Goal: Navigation & Orientation: Understand site structure

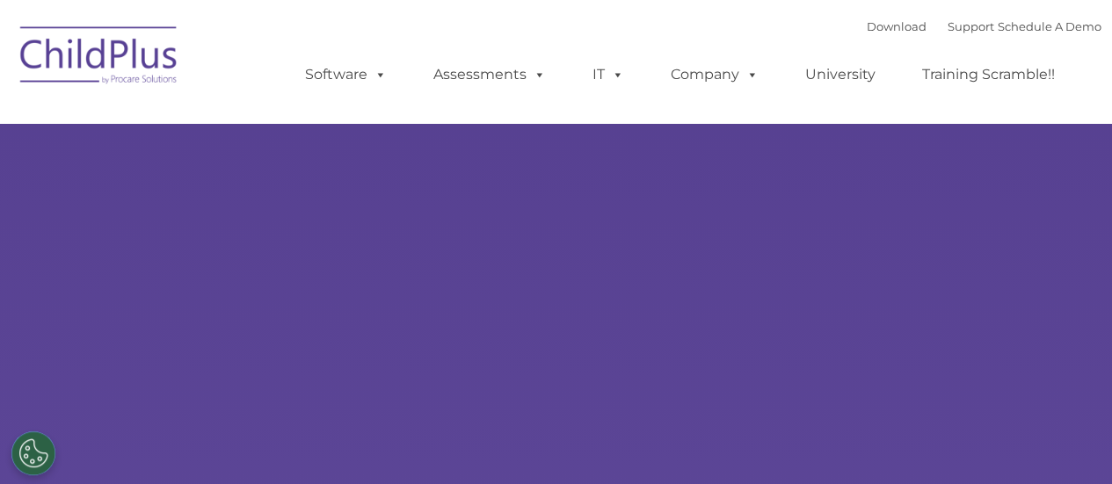
select select "MEDIUM"
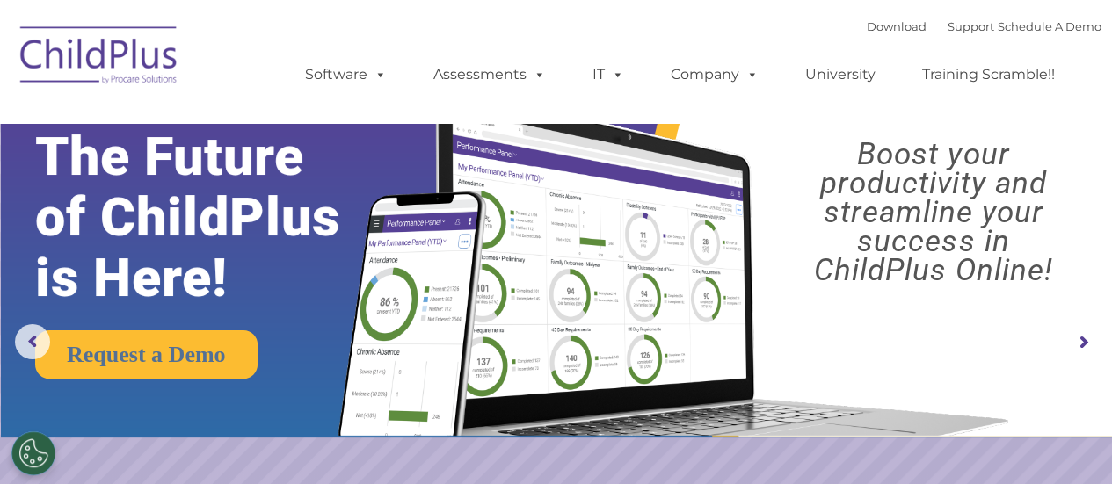
click at [127, 78] on img at bounding box center [99, 58] width 176 height 88
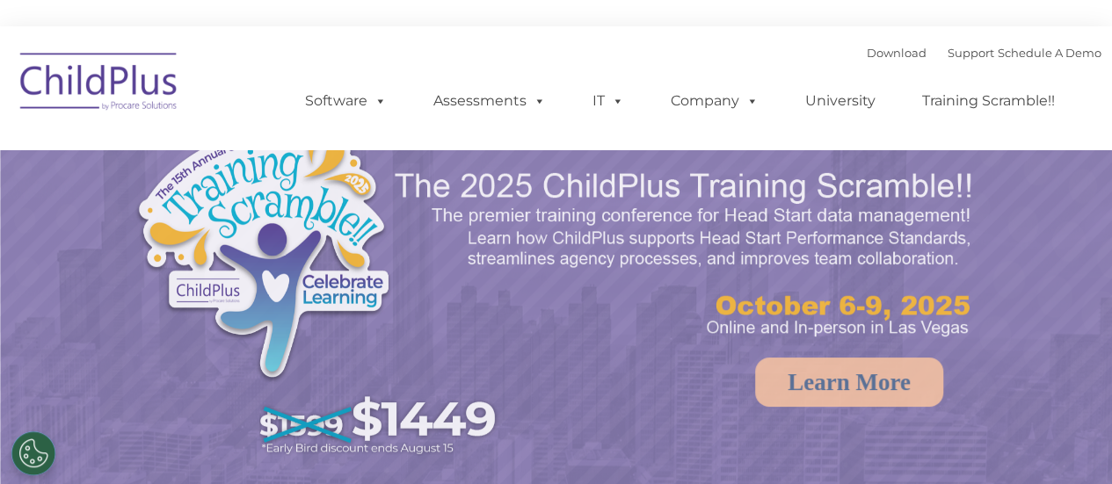
select select "MEDIUM"
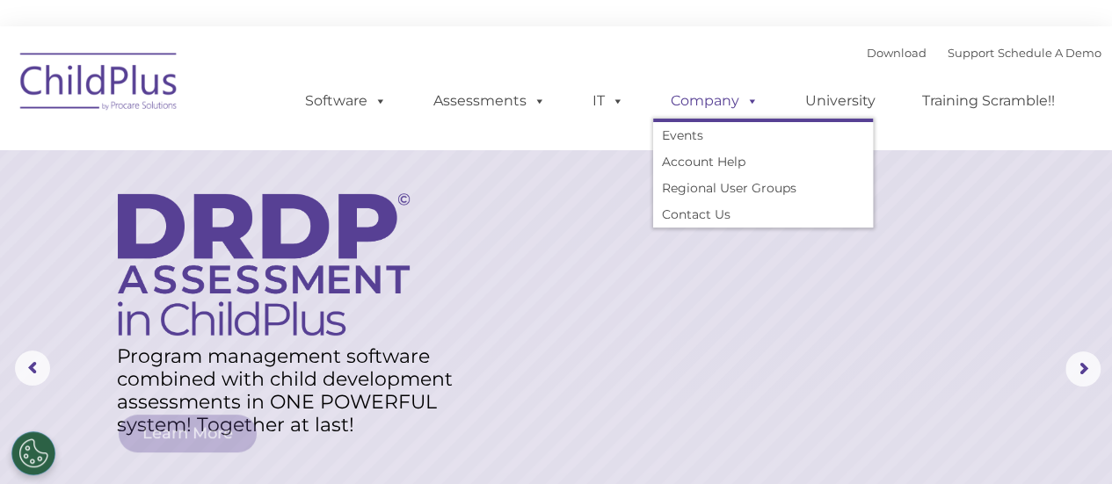
click at [699, 110] on link "Company" at bounding box center [714, 100] width 123 height 35
